Goal: Task Accomplishment & Management: Complete application form

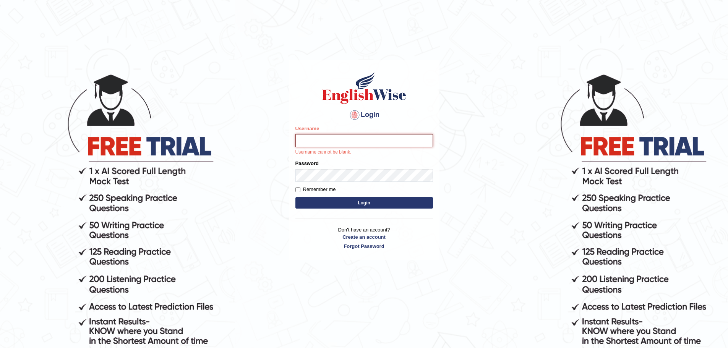
click at [302, 139] on input "Username" at bounding box center [363, 140] width 137 height 13
paste input "experteducation"
type input "experteducation"
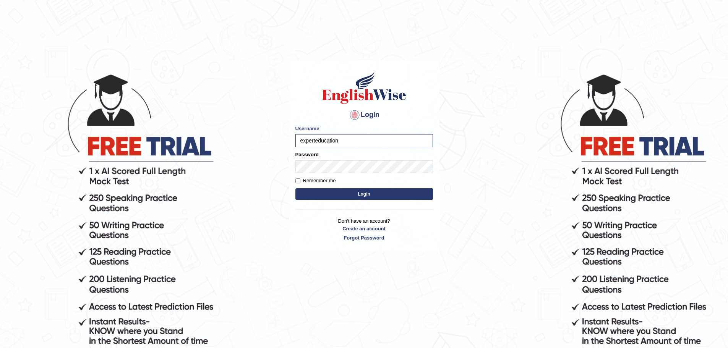
click at [328, 184] on label "Remember me" at bounding box center [315, 181] width 40 height 8
click at [300, 183] on input "Remember me" at bounding box center [297, 180] width 5 height 5
checkbox input "true"
click at [343, 192] on button "Login" at bounding box center [363, 193] width 137 height 11
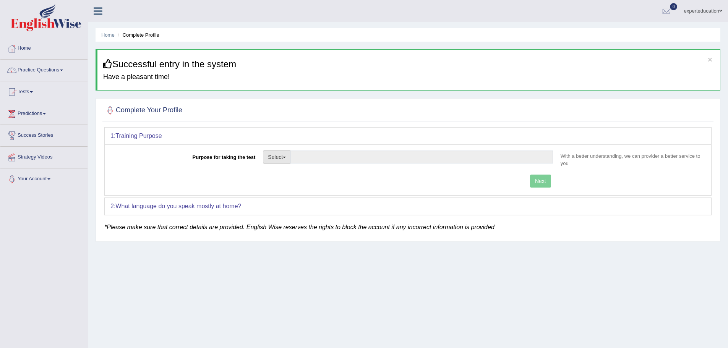
click at [289, 160] on button "Select" at bounding box center [277, 156] width 28 height 13
click at [190, 163] on div "Purpose for taking the test Select Student Visa Permanent Residency Nursing Oth…" at bounding box center [407, 160] width 595 height 20
click at [280, 158] on button "Select" at bounding box center [277, 156] width 28 height 13
click at [40, 71] on link "Practice Questions" at bounding box center [43, 69] width 87 height 19
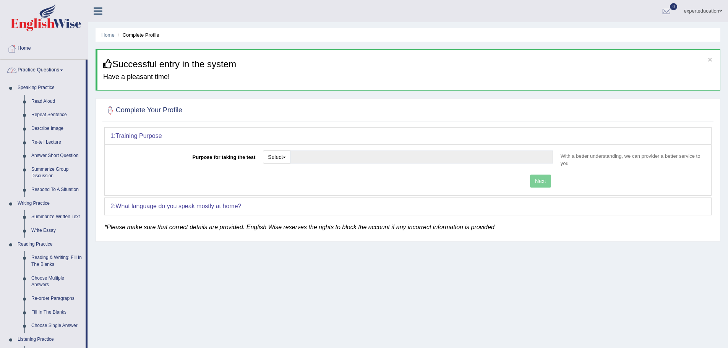
click at [46, 73] on link "Practice Questions" at bounding box center [42, 69] width 85 height 19
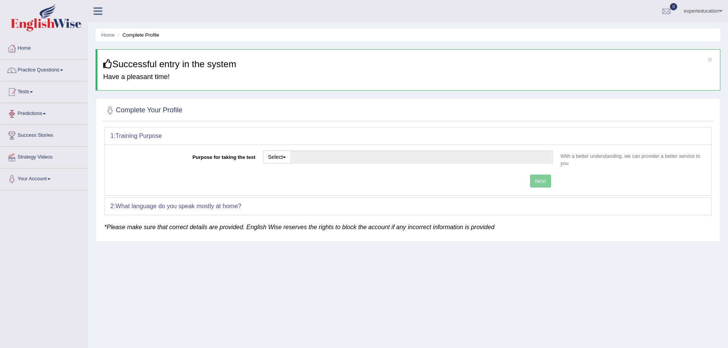
click at [27, 91] on link "Tests" at bounding box center [43, 90] width 87 height 19
click at [34, 108] on link "Take Practice Sectional Test" at bounding box center [49, 110] width 71 height 14
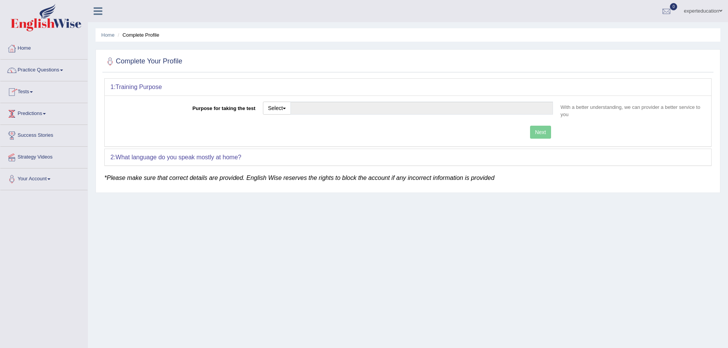
click at [32, 111] on link "Predictions" at bounding box center [43, 112] width 87 height 19
click at [54, 192] on link "Your Account" at bounding box center [43, 191] width 87 height 19
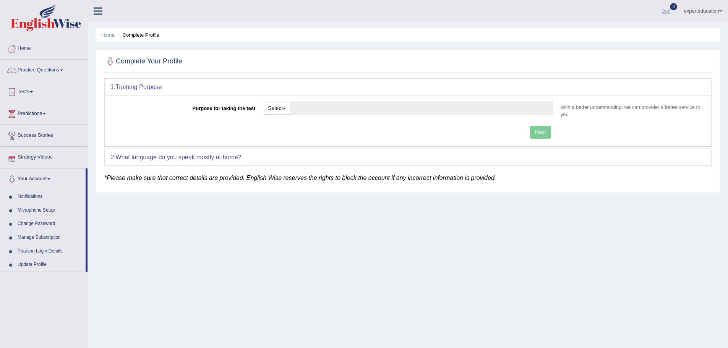
click at [45, 176] on link "Your Account" at bounding box center [42, 177] width 85 height 19
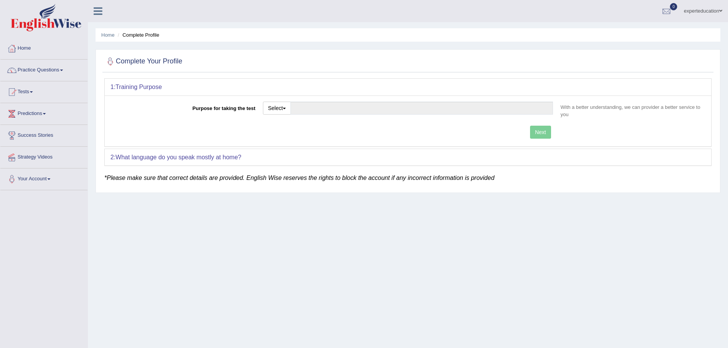
click at [60, 52] on link "Home" at bounding box center [43, 47] width 87 height 19
click at [174, 155] on b "What language do you speak mostly at home?" at bounding box center [178, 157] width 126 height 6
click at [34, 68] on link "Practice Questions" at bounding box center [43, 69] width 87 height 19
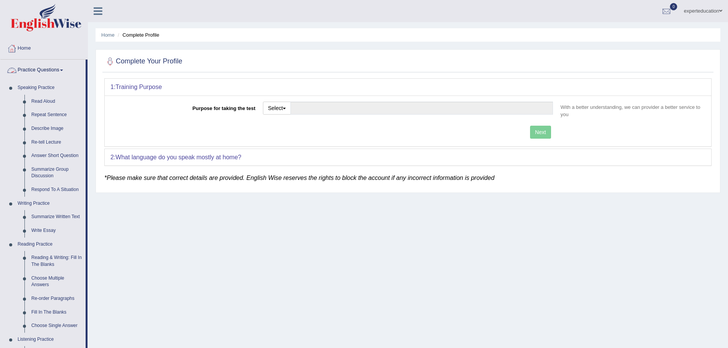
click at [48, 67] on link "Practice Questions" at bounding box center [42, 69] width 85 height 19
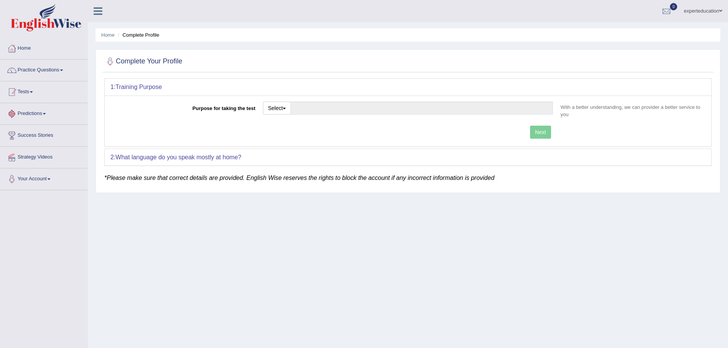
click at [33, 92] on span at bounding box center [31, 92] width 3 height 2
click at [42, 111] on link "Take Practice Sectional Test" at bounding box center [49, 110] width 71 height 14
click at [272, 105] on button "Select" at bounding box center [277, 108] width 28 height 13
click at [298, 127] on link "Student Visa" at bounding box center [297, 125] width 68 height 10
type input "Student Visa"
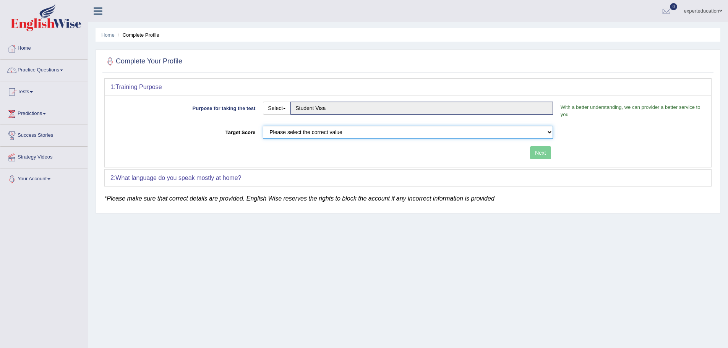
click at [370, 133] on select "Please select the correct value 50 (6 bands) 58 (6.5 bands) 65 (7 bands) 79 (8 …" at bounding box center [408, 132] width 290 height 13
select select "79"
click at [263, 126] on select "Please select the correct value 50 (6 bands) 58 (6.5 bands) 65 (7 bands) 79 (8 …" at bounding box center [408, 132] width 290 height 13
click at [537, 157] on button "Next" at bounding box center [540, 152] width 21 height 13
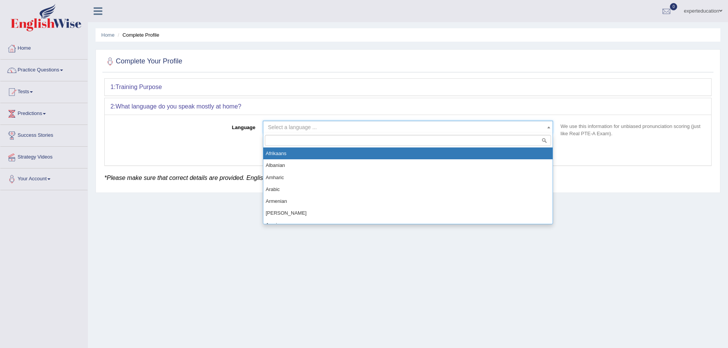
click at [486, 126] on span "Select a language ..." at bounding box center [405, 127] width 275 height 8
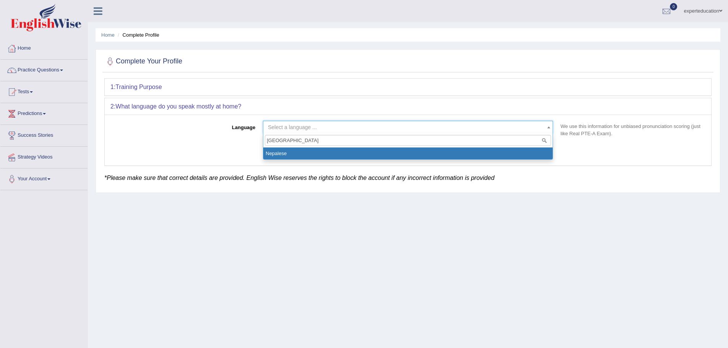
type input "Nepal"
select select "Nepalese"
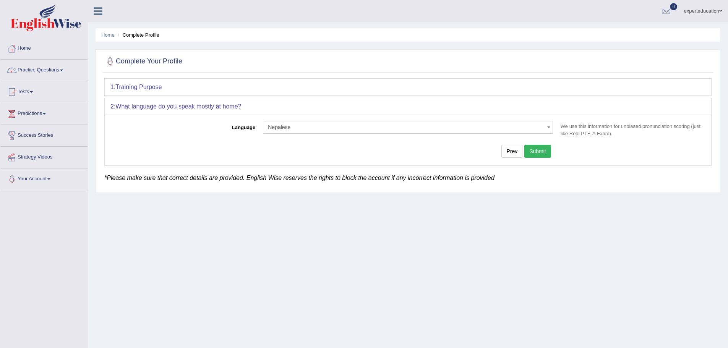
click at [542, 155] on button "Submit" at bounding box center [537, 151] width 27 height 13
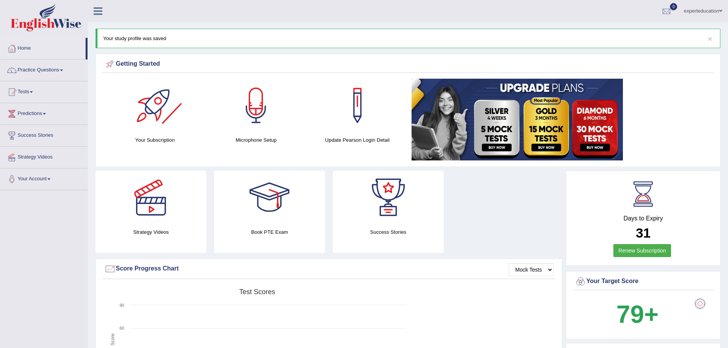
click at [161, 115] on div at bounding box center [154, 105] width 53 height 53
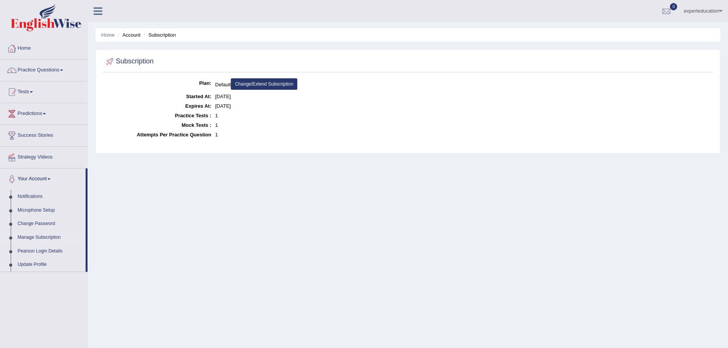
click at [37, 49] on link "Home" at bounding box center [43, 47] width 87 height 19
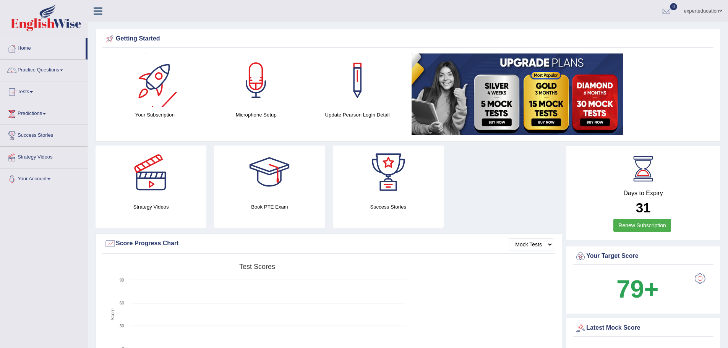
click at [160, 80] on div at bounding box center [154, 79] width 53 height 53
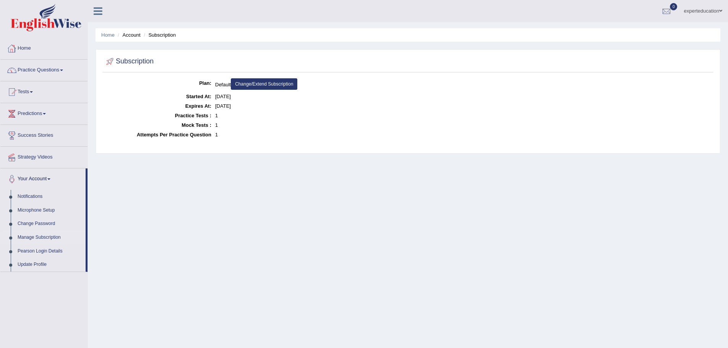
click at [73, 51] on link "Home" at bounding box center [43, 47] width 87 height 19
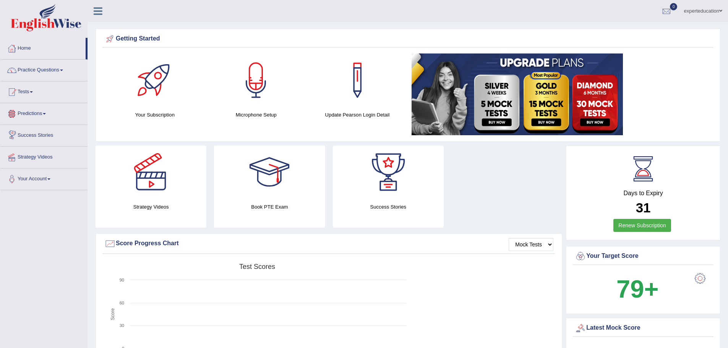
click at [36, 95] on link "Tests" at bounding box center [43, 90] width 87 height 19
click at [31, 106] on link "Take Practice Sectional Test" at bounding box center [49, 110] width 71 height 14
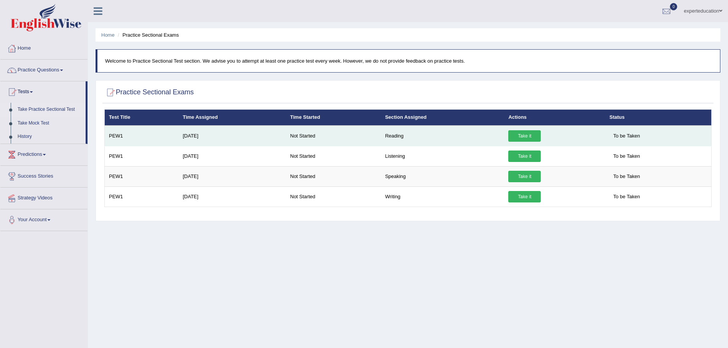
click at [535, 139] on link "Take it" at bounding box center [524, 135] width 32 height 11
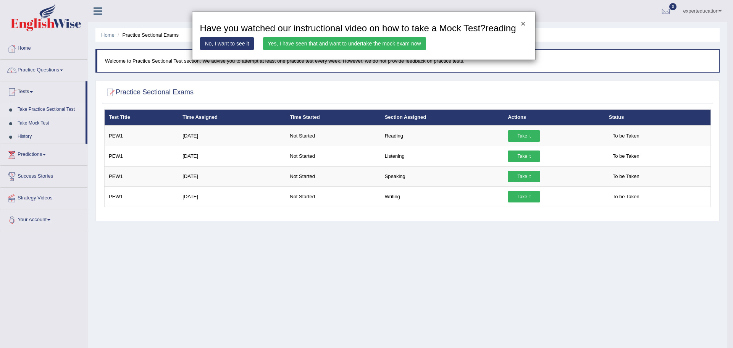
click at [522, 22] on button "×" at bounding box center [523, 23] width 5 height 8
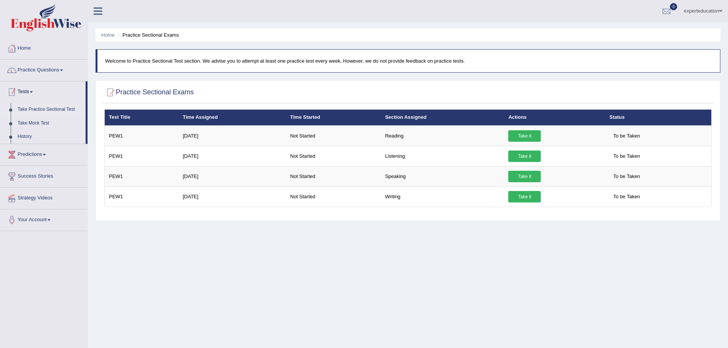
click at [40, 76] on link "Practice Questions" at bounding box center [43, 69] width 87 height 19
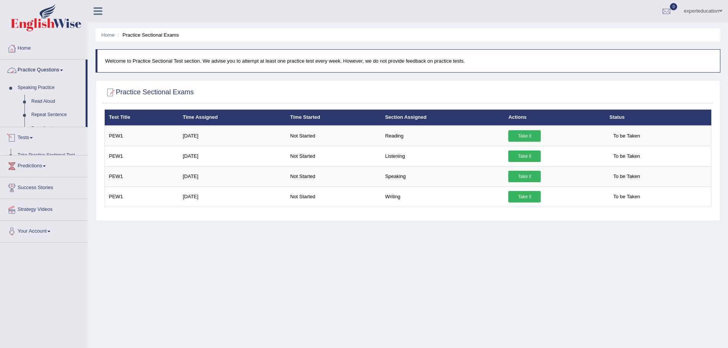
click at [39, 55] on link "Home" at bounding box center [43, 47] width 87 height 19
